Goal: Information Seeking & Learning: Learn about a topic

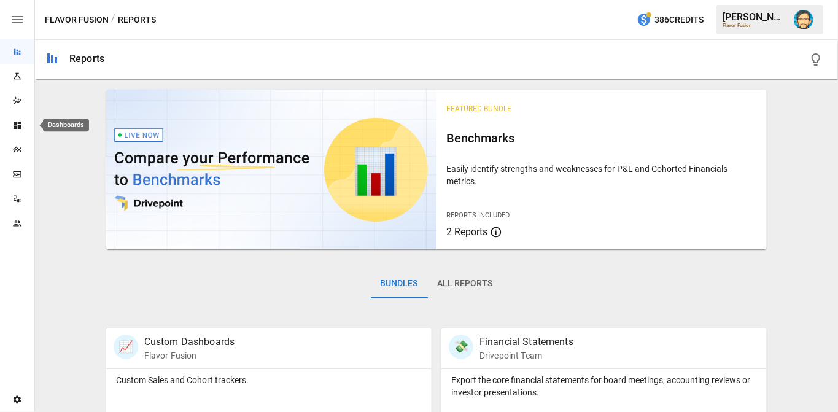
click at [17, 123] on icon "Dashboards" at bounding box center [17, 125] width 10 height 10
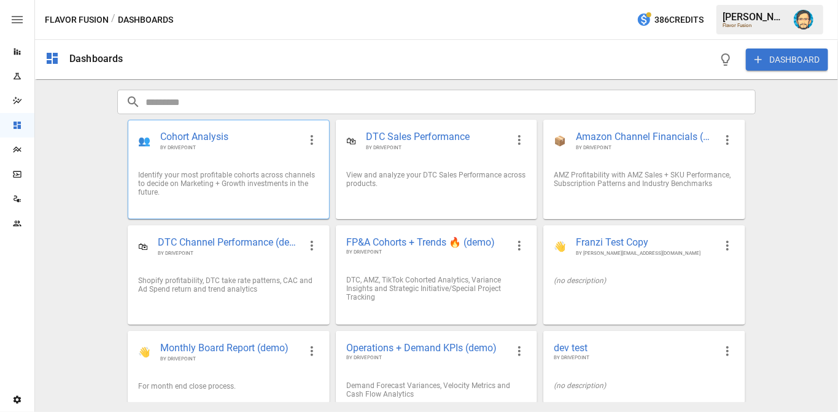
click at [215, 162] on div "Identify your most profitable cohorts across channels to decide on Marketing + …" at bounding box center [228, 183] width 200 height 45
